Goal: Connect with others: Participate in discussion

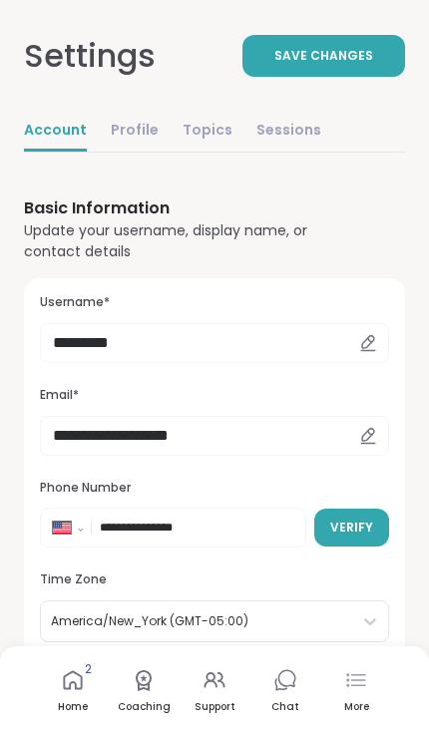
select select "**"
click at [354, 701] on div "More" at bounding box center [356, 707] width 25 height 14
select select "**"
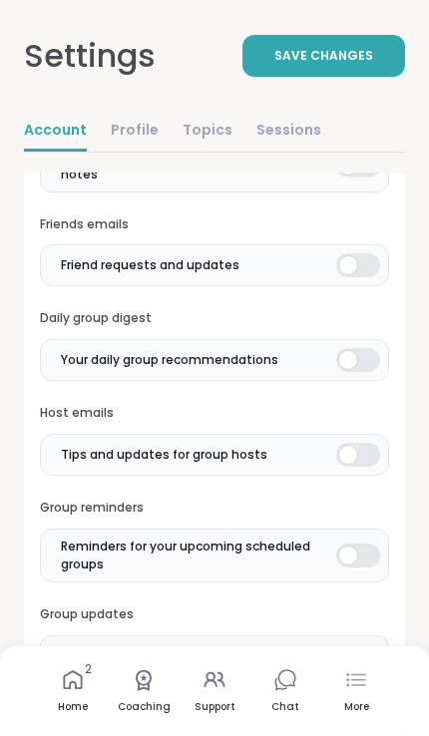
scroll to position [849, 0]
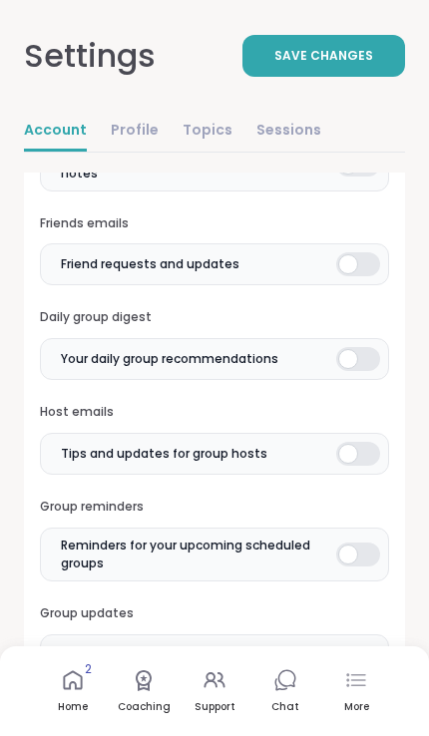
click at [73, 692] on icon at bounding box center [73, 680] width 24 height 24
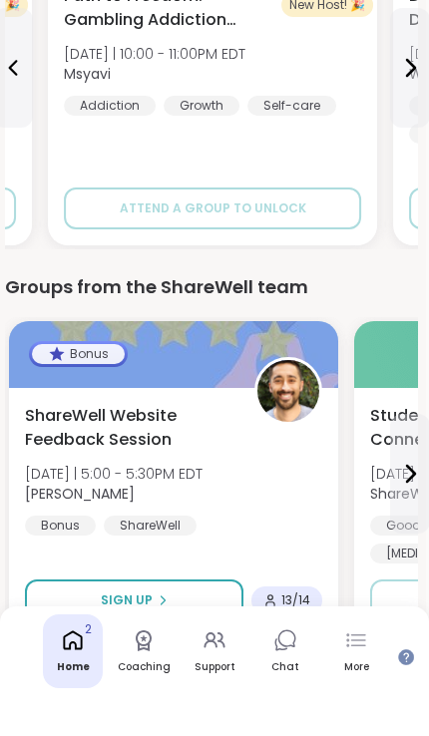
scroll to position [2074, 3]
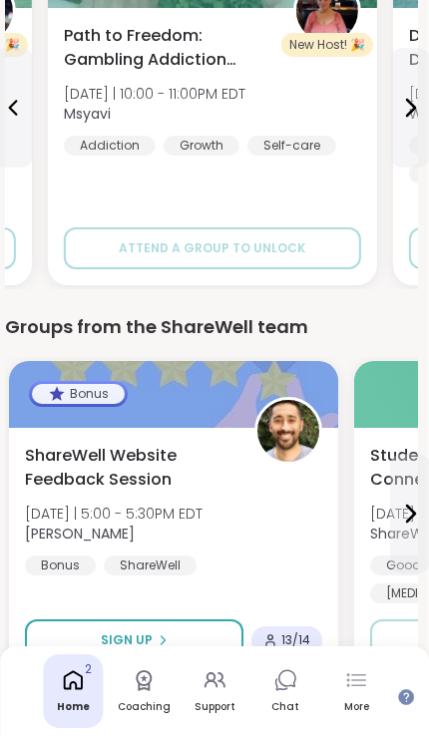
click at [150, 691] on icon at bounding box center [144, 680] width 16 height 21
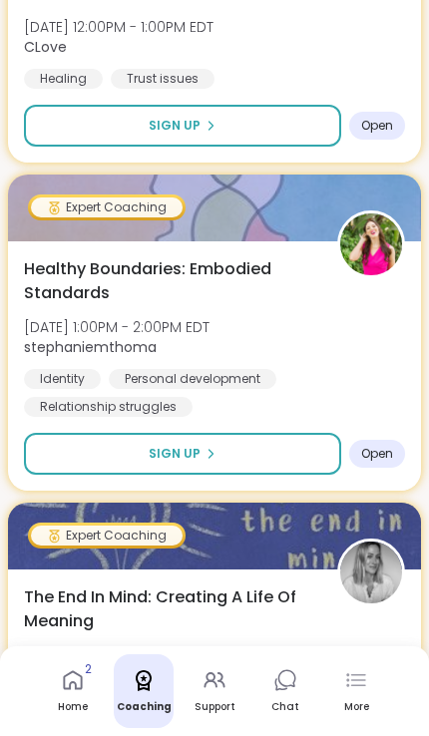
scroll to position [537, 0]
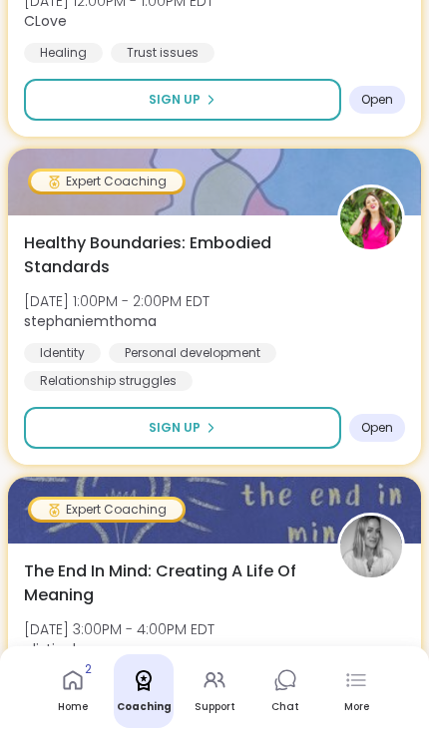
click at [220, 692] on icon at bounding box center [215, 680] width 24 height 24
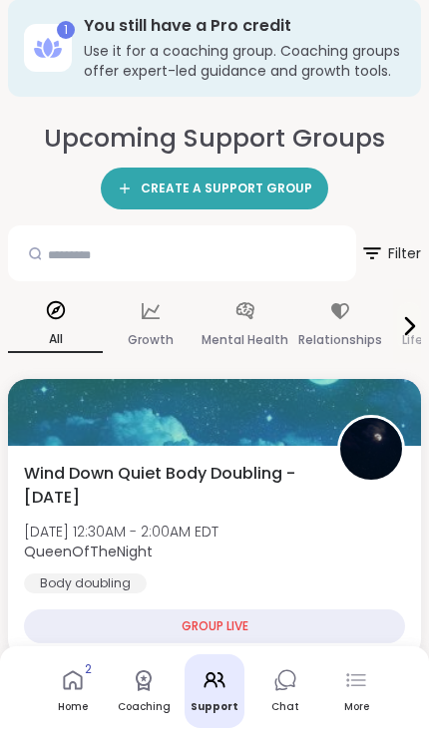
click at [302, 728] on link "Chat" at bounding box center [285, 691] width 60 height 74
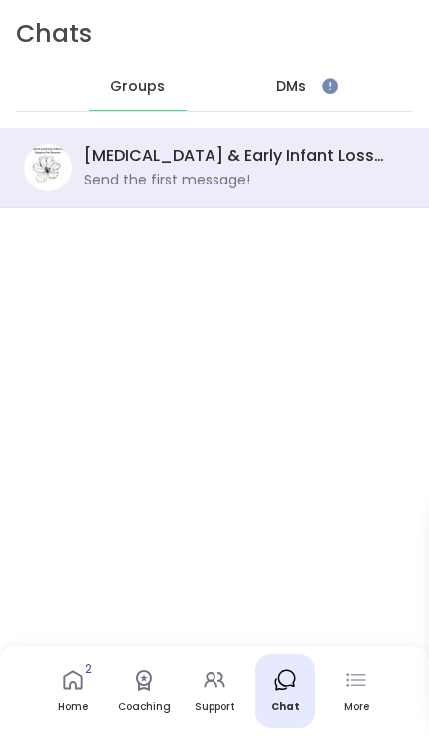
click at [266, 76] on div "DMs" at bounding box center [292, 87] width 98 height 48
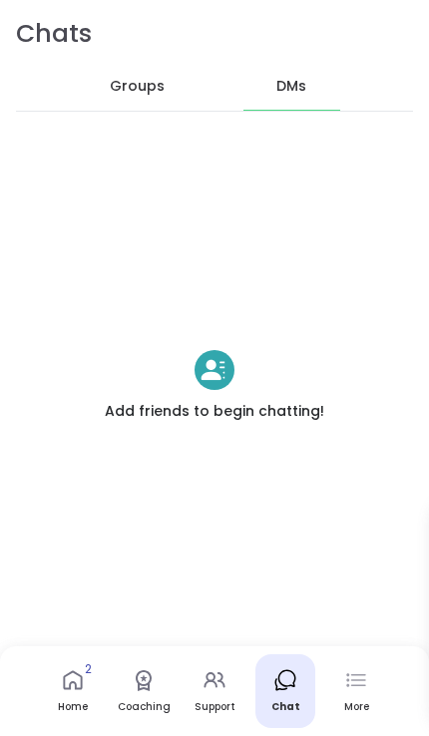
click at [90, 81] on div "Groups" at bounding box center [138, 87] width 98 height 48
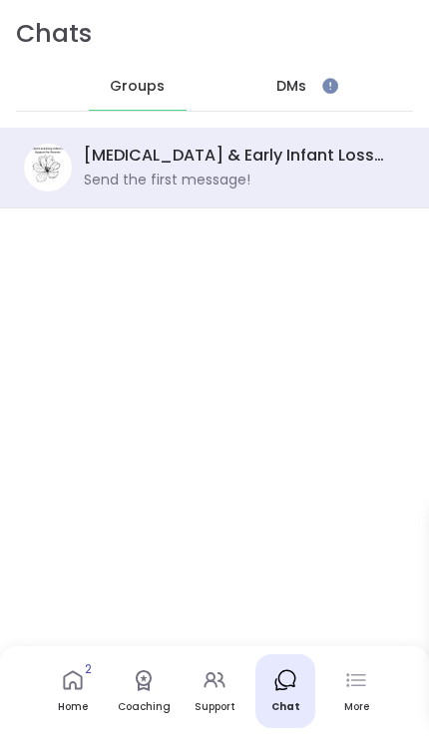
click at [354, 717] on div "More" at bounding box center [356, 691] width 60 height 74
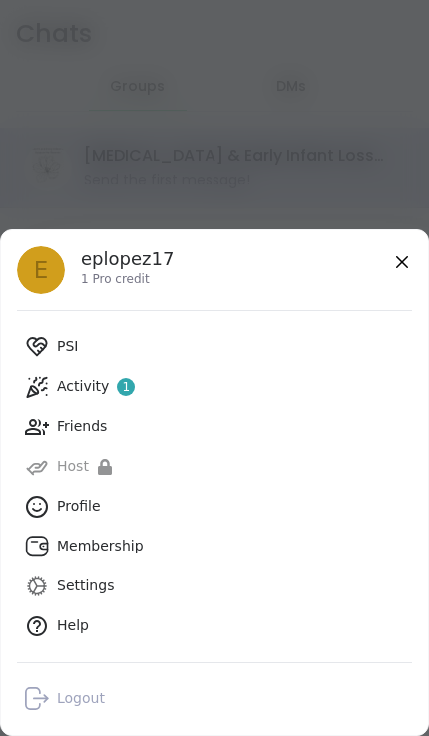
click at [50, 338] on link "PSI" at bounding box center [214, 347] width 395 height 40
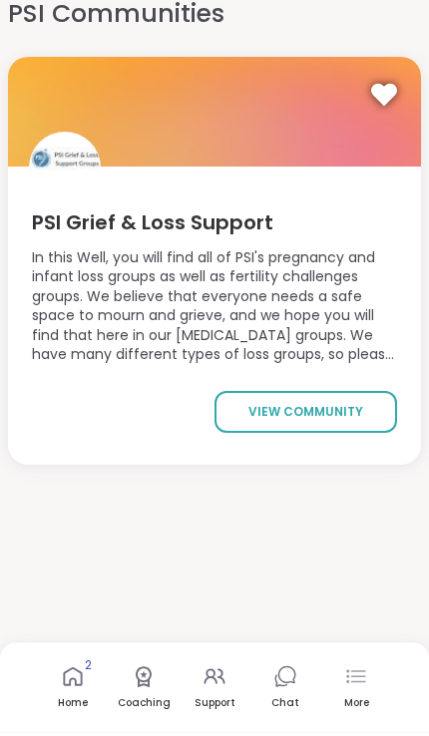
scroll to position [17, 0]
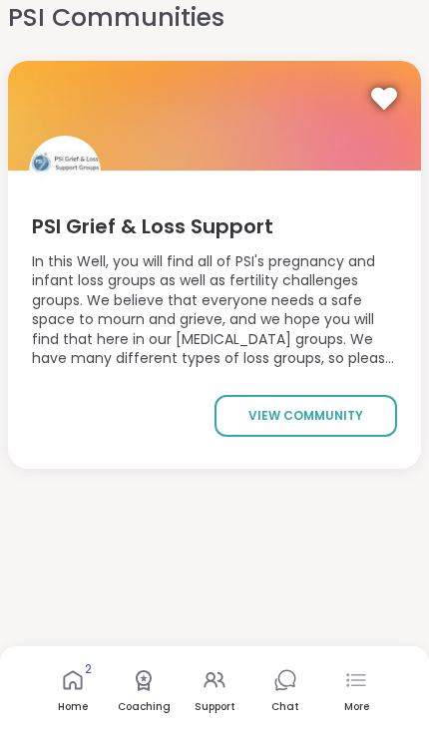
click at [367, 421] on link "view community" at bounding box center [305, 416] width 183 height 42
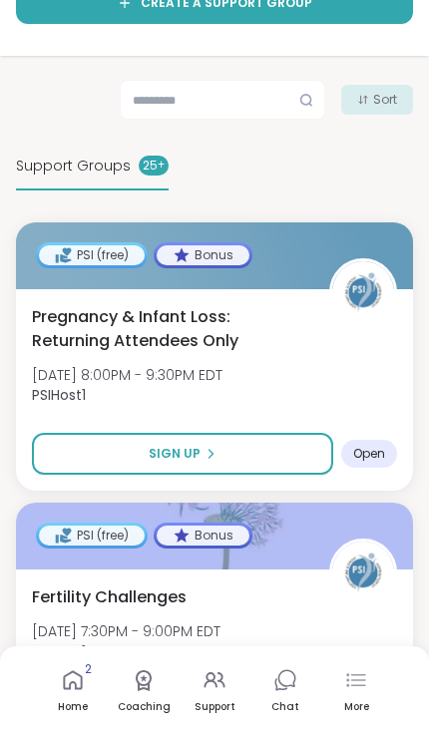
scroll to position [776, 0]
